Goal: Task Accomplishment & Management: Complete application form

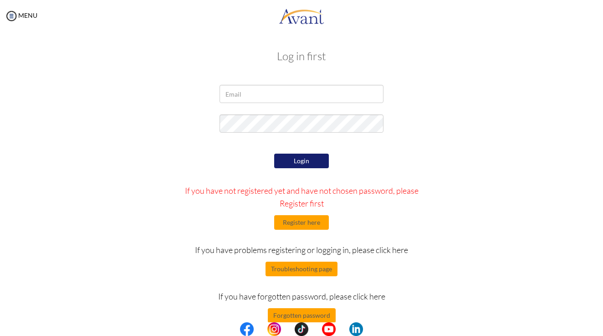
click at [532, 79] on div "Log in first Login If you have not registered yet and have not chosen password,…" at bounding box center [301, 185] width 533 height 288
click at [297, 15] on img at bounding box center [302, 15] width 46 height 27
click at [290, 25] on img at bounding box center [302, 15] width 46 height 27
click at [26, 16] on link "MENU" at bounding box center [21, 15] width 33 height 8
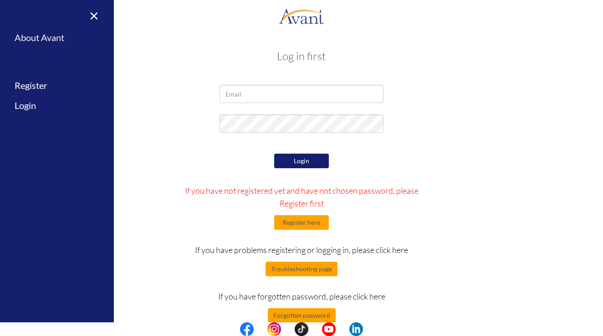
click at [42, 40] on link "About Avant" at bounding box center [57, 37] width 114 height 20
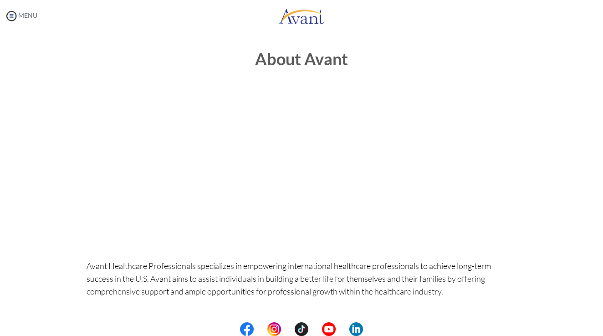
click at [16, 16] on img at bounding box center [12, 16] width 14 height 14
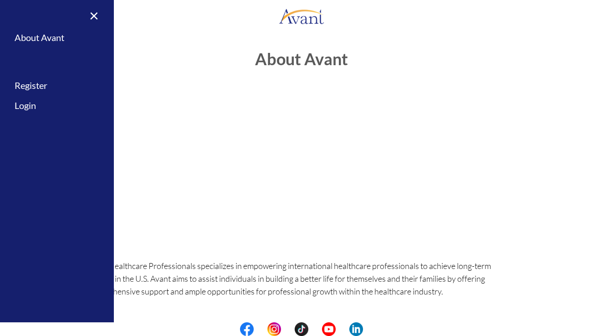
click at [156, 45] on div "About Avant Avant Healthcare Professionals specializes in empowering internatio…" at bounding box center [302, 322] width 444 height 563
click at [33, 89] on link "Register" at bounding box center [57, 85] width 114 height 20
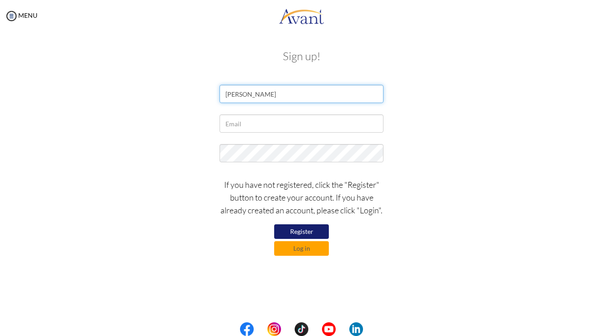
type input "[PERSON_NAME]"
click at [312, 234] on button "Register" at bounding box center [301, 231] width 55 height 15
click at [291, 134] on div "acebesadeliza@g" at bounding box center [302, 125] width 178 height 23
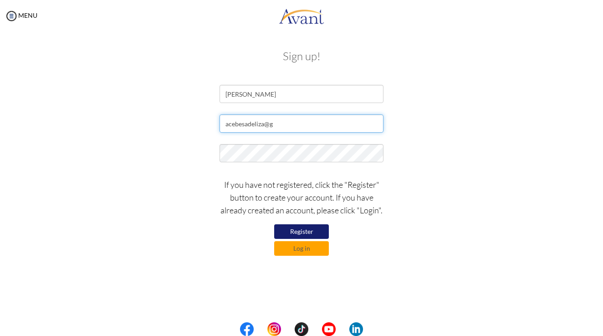
click at [291, 127] on input "acebesadeliza@g" at bounding box center [301, 123] width 164 height 18
type input "[EMAIL_ADDRESS][DOMAIN_NAME]"
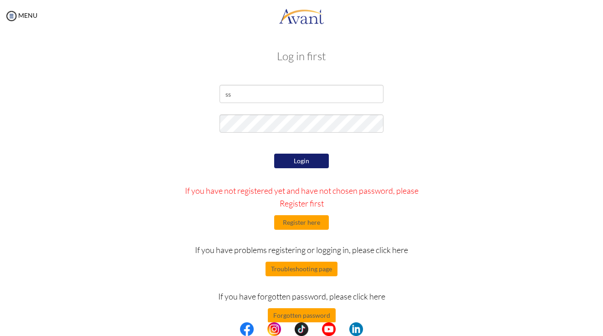
type input "s"
click at [413, 199] on p "If you have not registered yet and have not chosen password, please Register fi…" at bounding box center [301, 196] width 253 height 25
click at [307, 222] on button "Register here" at bounding box center [301, 222] width 55 height 15
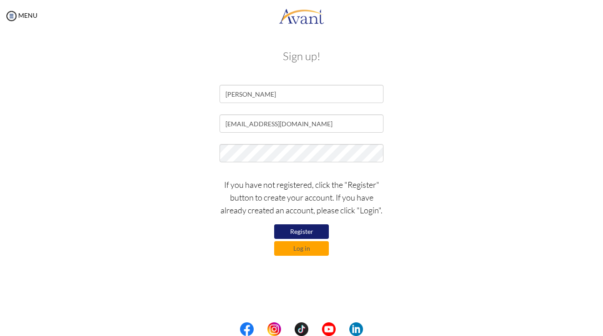
click at [301, 230] on button "Register" at bounding box center [301, 231] width 55 height 15
